Goal: Check status: Check status

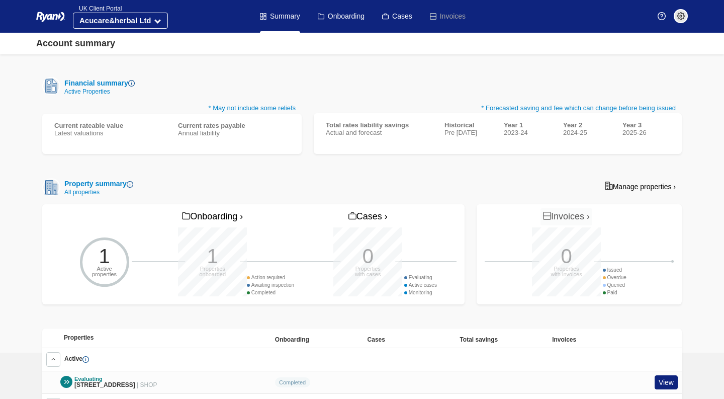
scroll to position [101, 0]
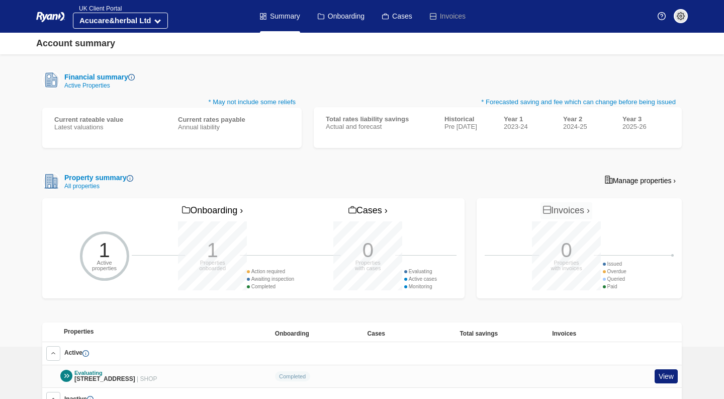
click at [675, 376] on link "View" at bounding box center [666, 376] width 23 height 15
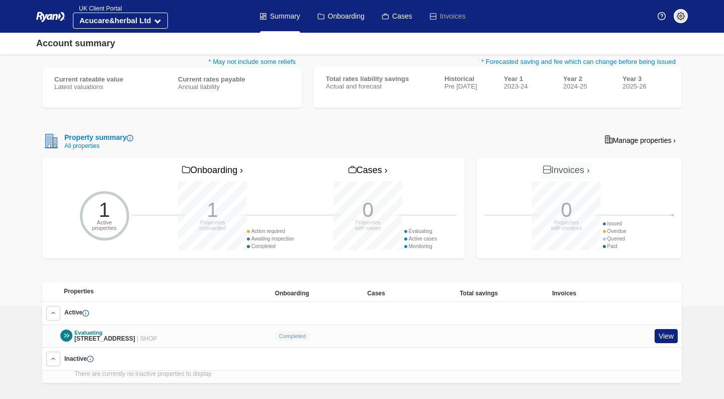
click at [663, 330] on link "View" at bounding box center [666, 336] width 23 height 15
click at [128, 347] on div "Evaluating 10, Brunel Plaza, Swindon, SN1 1LF | SHOP Completed View" at bounding box center [362, 336] width 640 height 23
click at [135, 340] on span "[STREET_ADDRESS]" at bounding box center [104, 338] width 61 height 7
click at [251, 338] on div "Evaluating 10, Brunel Plaza, Swindon, SN1 1LF | SHOP" at bounding box center [154, 335] width 225 height 13
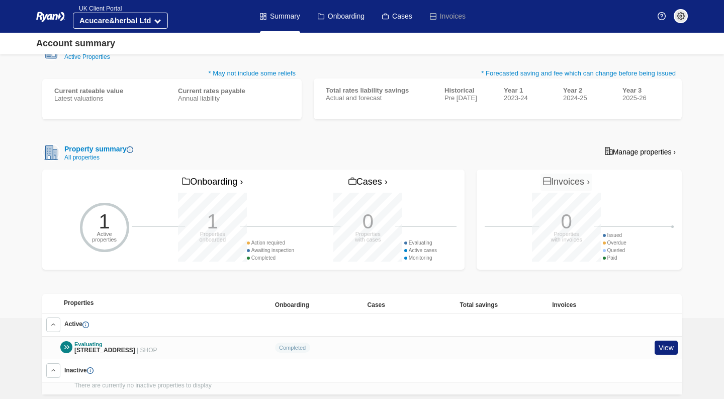
scroll to position [0, 0]
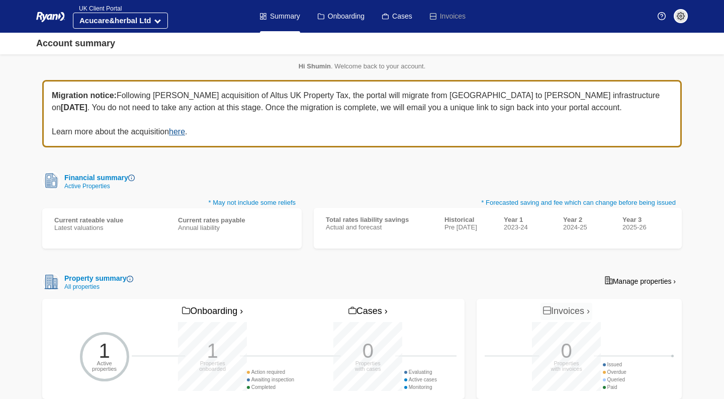
click at [407, 18] on link "Cases" at bounding box center [397, 16] width 30 height 33
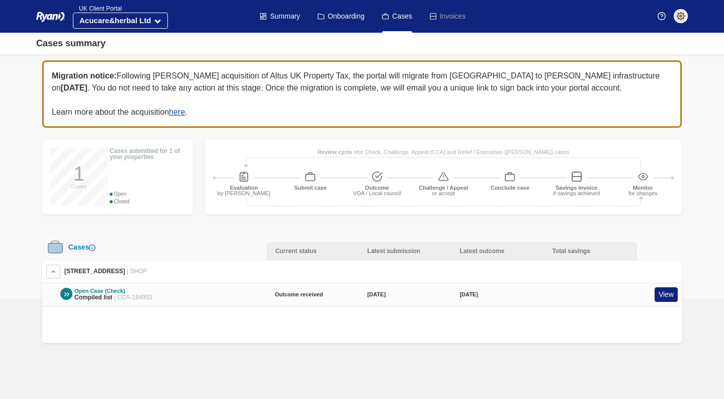
click at [669, 294] on link "View" at bounding box center [666, 294] width 23 height 15
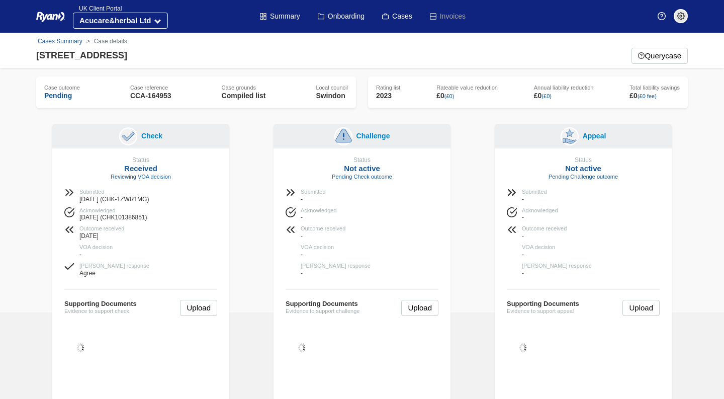
click at [136, 21] on strong "Acucare&herbal Ltd" at bounding box center [115, 20] width 72 height 9
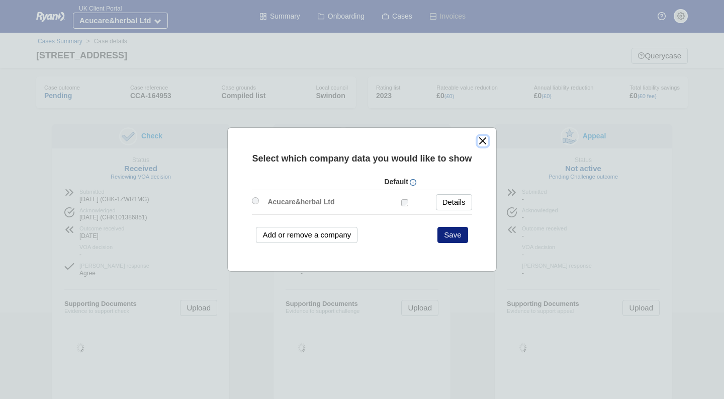
click at [483, 140] on button "close" at bounding box center [483, 141] width 11 height 11
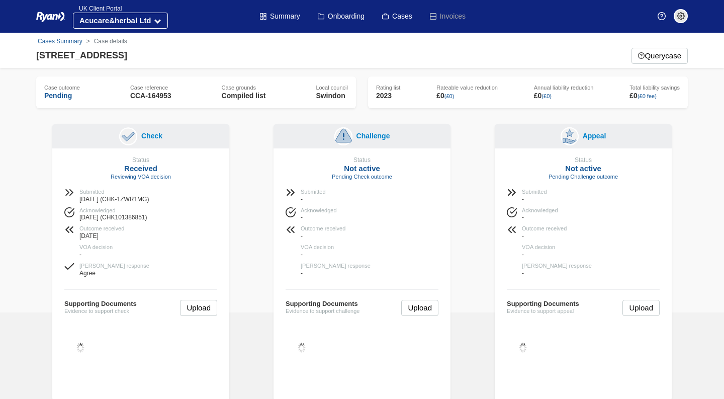
click at [149, 26] on button "Acucare&herbal Ltd" at bounding box center [120, 21] width 95 height 16
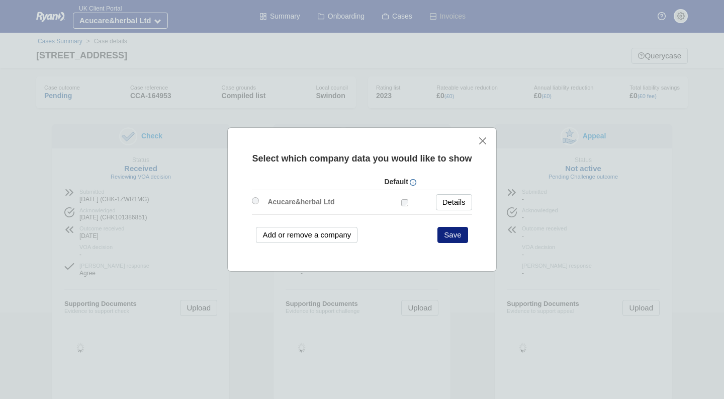
click at [456, 201] on link "Details" at bounding box center [454, 202] width 36 height 16
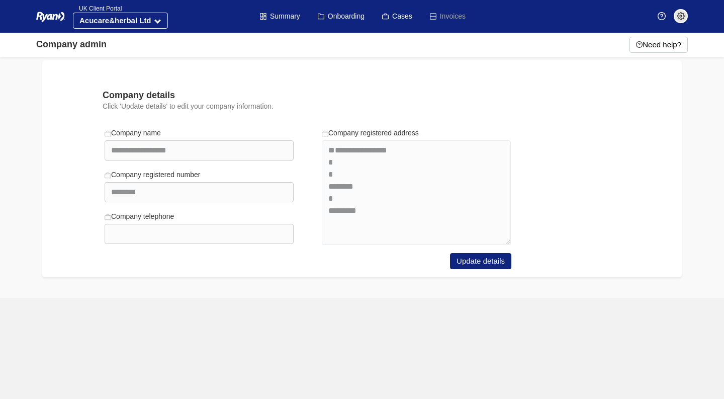
click at [496, 264] on button "Update details" at bounding box center [480, 261] width 61 height 16
select select "**********"
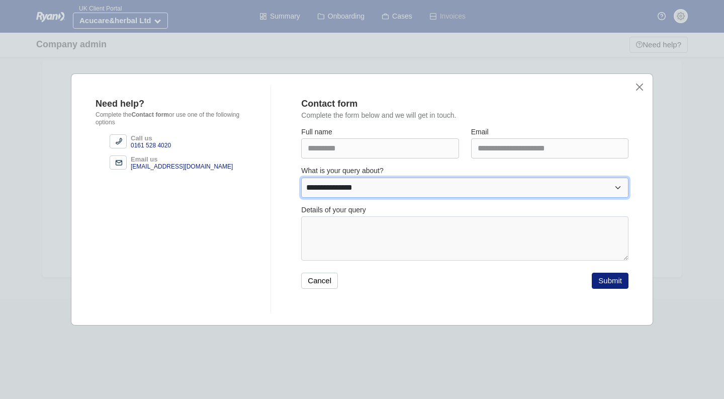
click at [395, 189] on select "**********" at bounding box center [464, 188] width 327 height 20
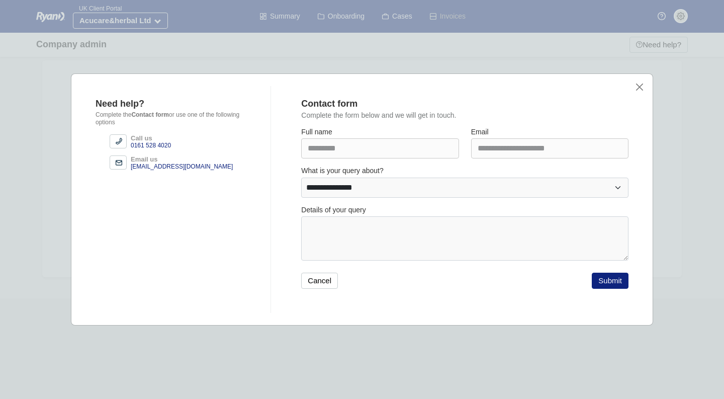
click at [320, 287] on button "Cancel" at bounding box center [319, 281] width 37 height 16
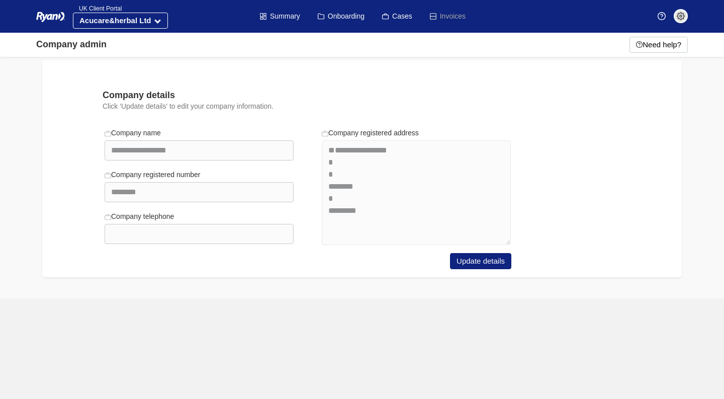
click at [399, 19] on link "Cases" at bounding box center [397, 16] width 30 height 33
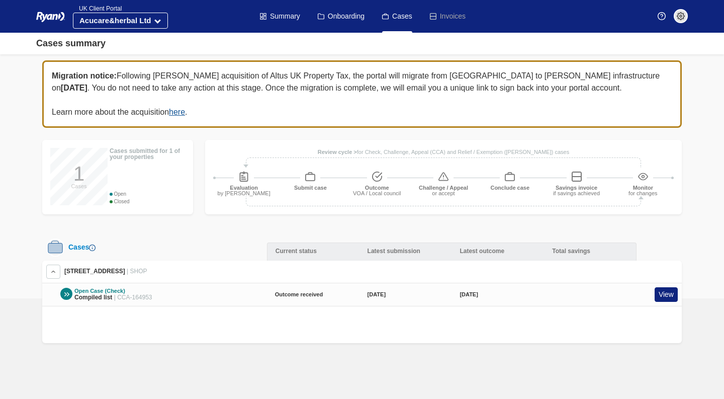
click at [670, 295] on link "View" at bounding box center [666, 294] width 23 height 15
